Goal: Go to known website: Access a specific website the user already knows

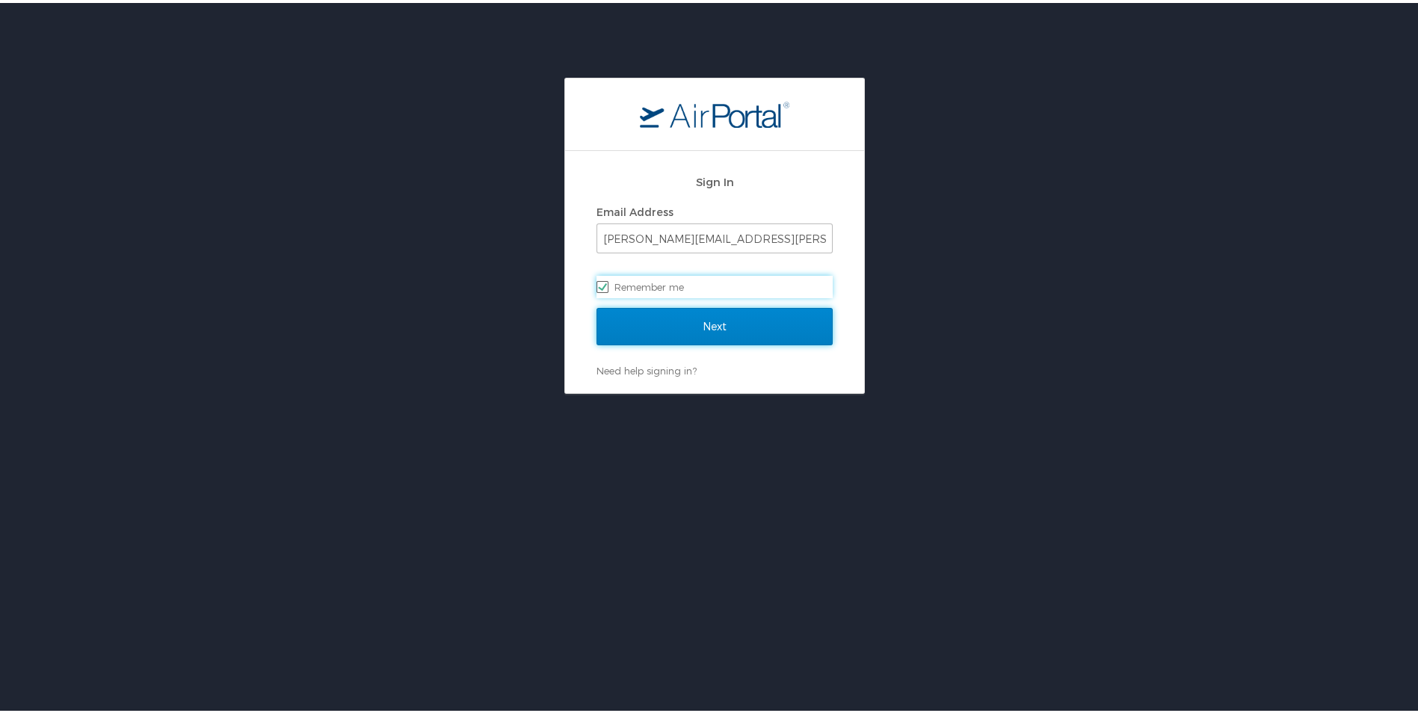
click at [693, 319] on input "Next" at bounding box center [715, 323] width 236 height 37
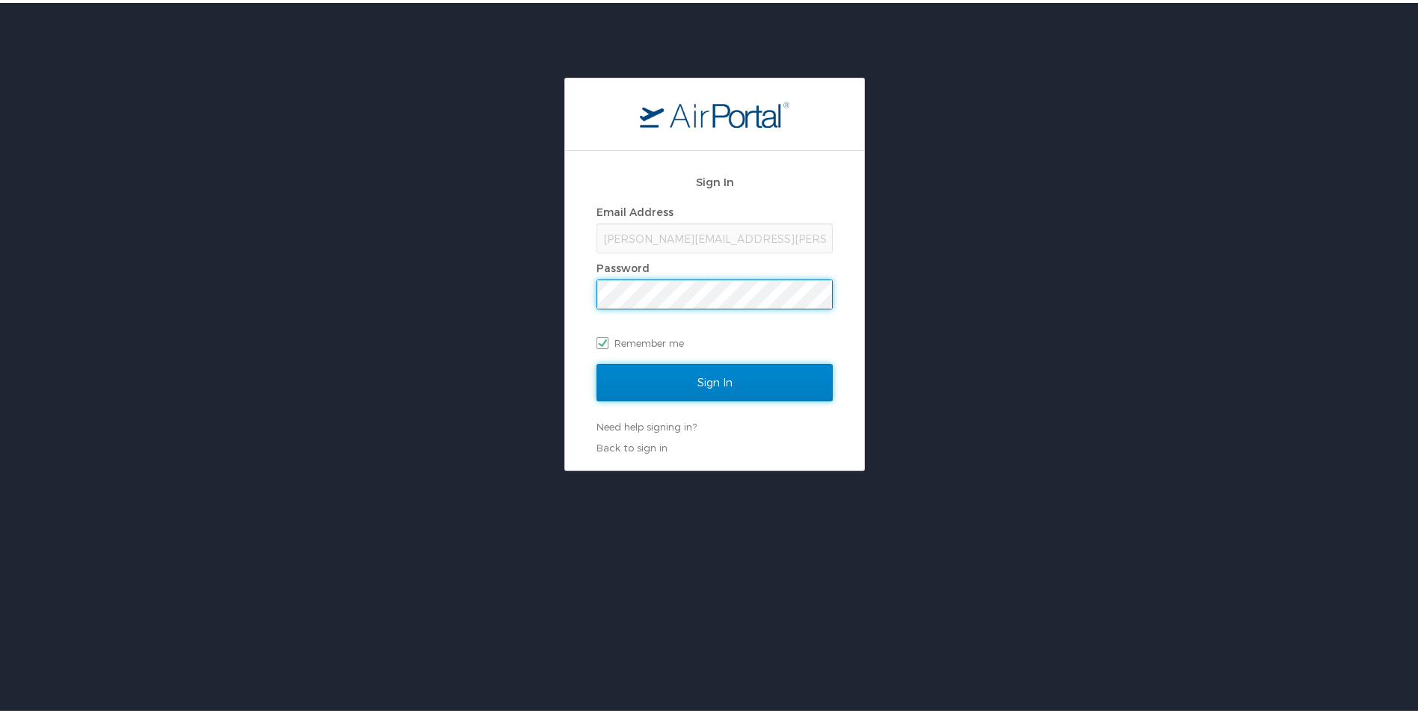
click at [680, 386] on input "Sign In" at bounding box center [715, 379] width 236 height 37
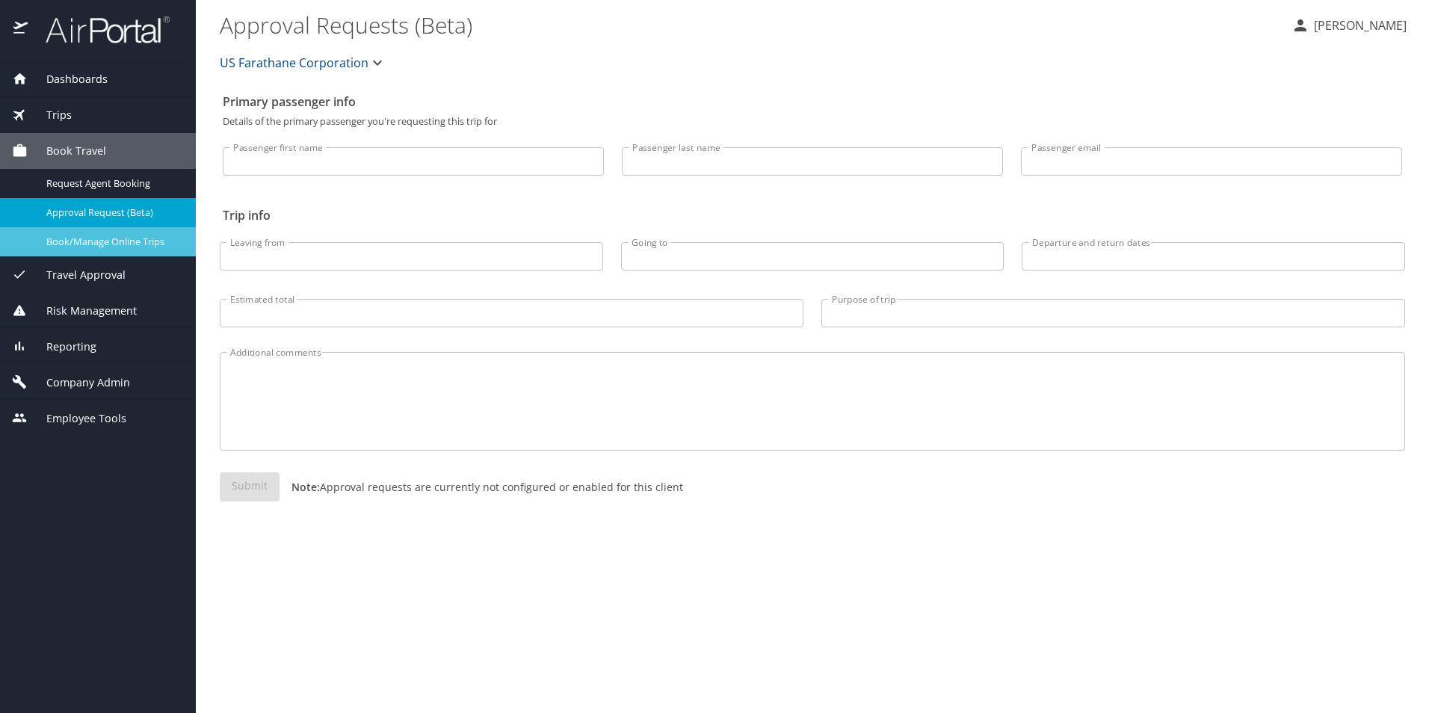
click at [89, 247] on span "Book/Manage Online Trips" at bounding box center [112, 242] width 132 height 14
